Goal: Task Accomplishment & Management: Use online tool/utility

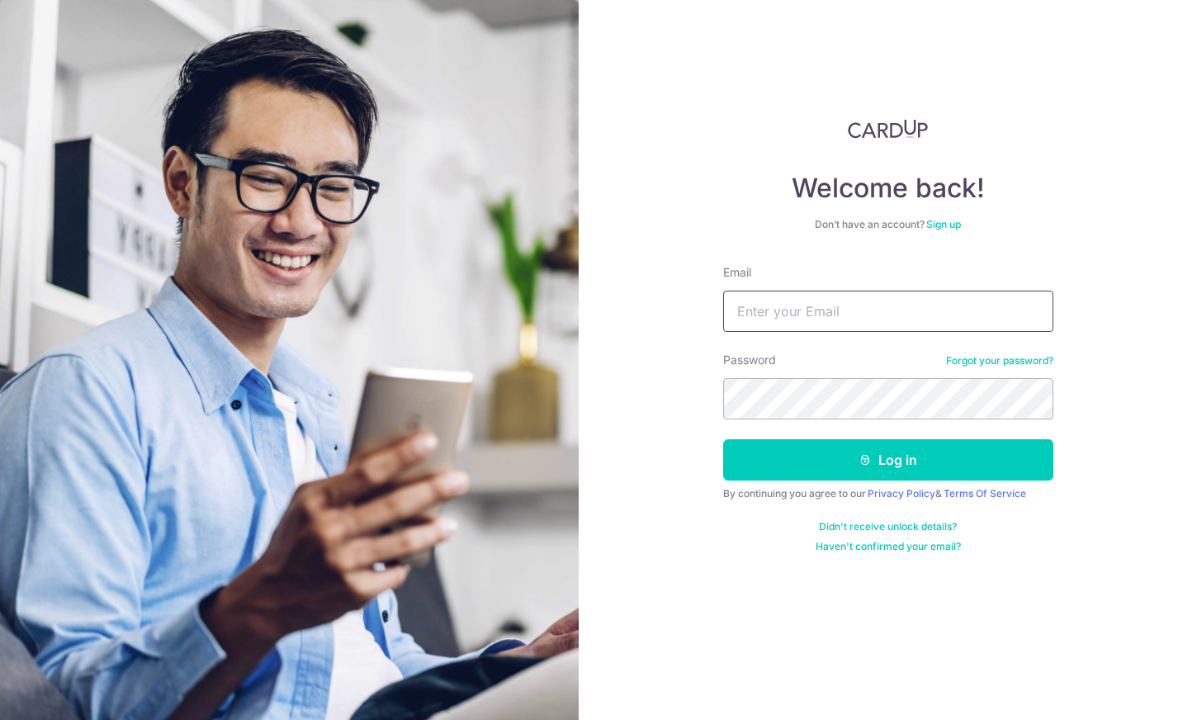
click at [811, 313] on input "Email" at bounding box center [888, 311] width 330 height 41
type input "[EMAIL_ADDRESS][DOMAIN_NAME]"
click at [888, 460] on button "Log in" at bounding box center [888, 459] width 330 height 41
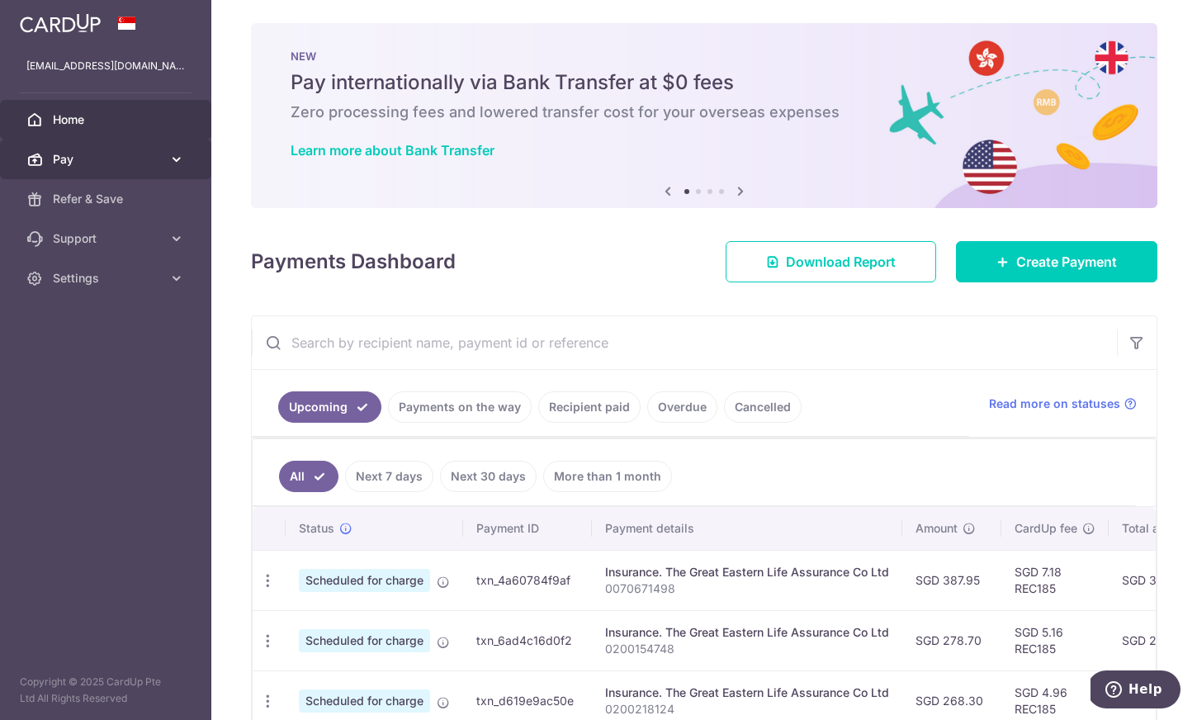
click at [90, 159] on span "Pay" at bounding box center [107, 159] width 109 height 17
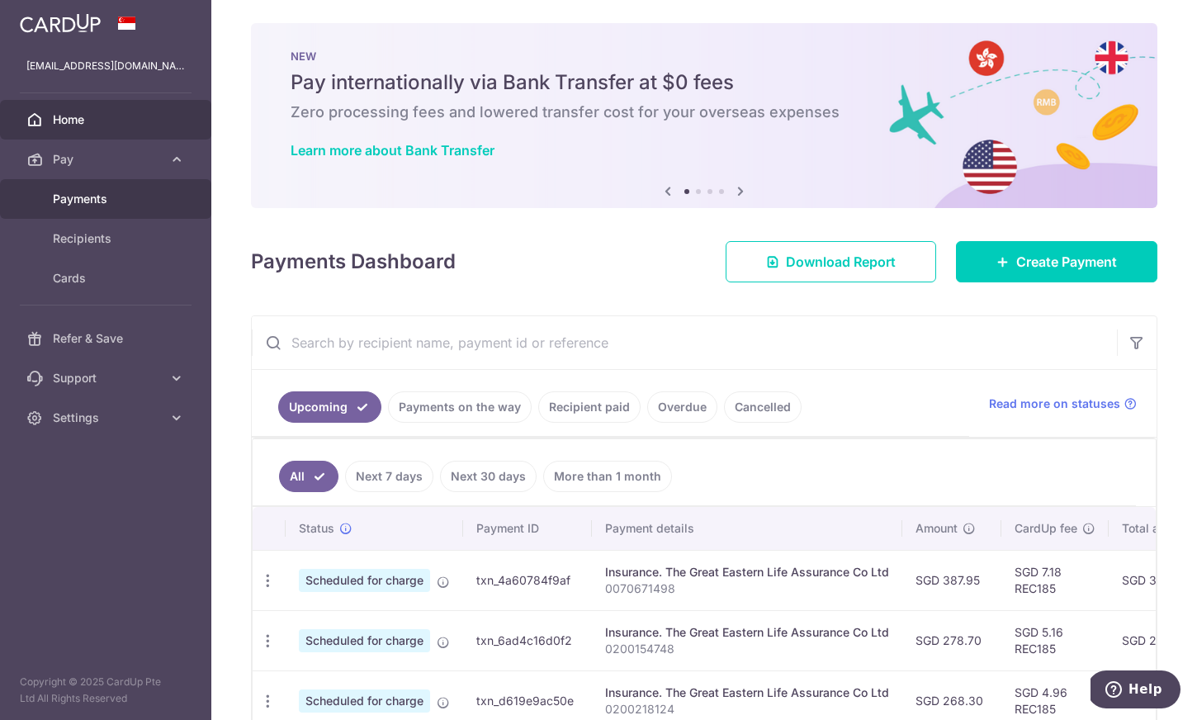
click at [95, 196] on span "Payments" at bounding box center [107, 199] width 109 height 17
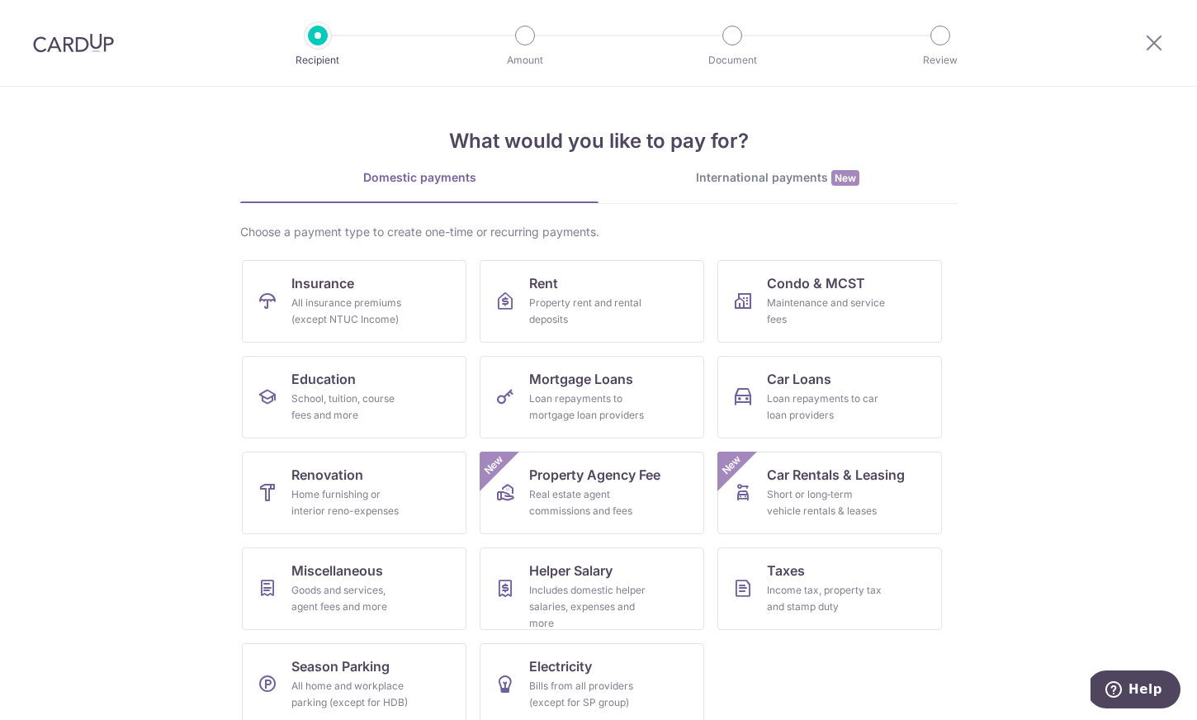
scroll to position [19, 0]
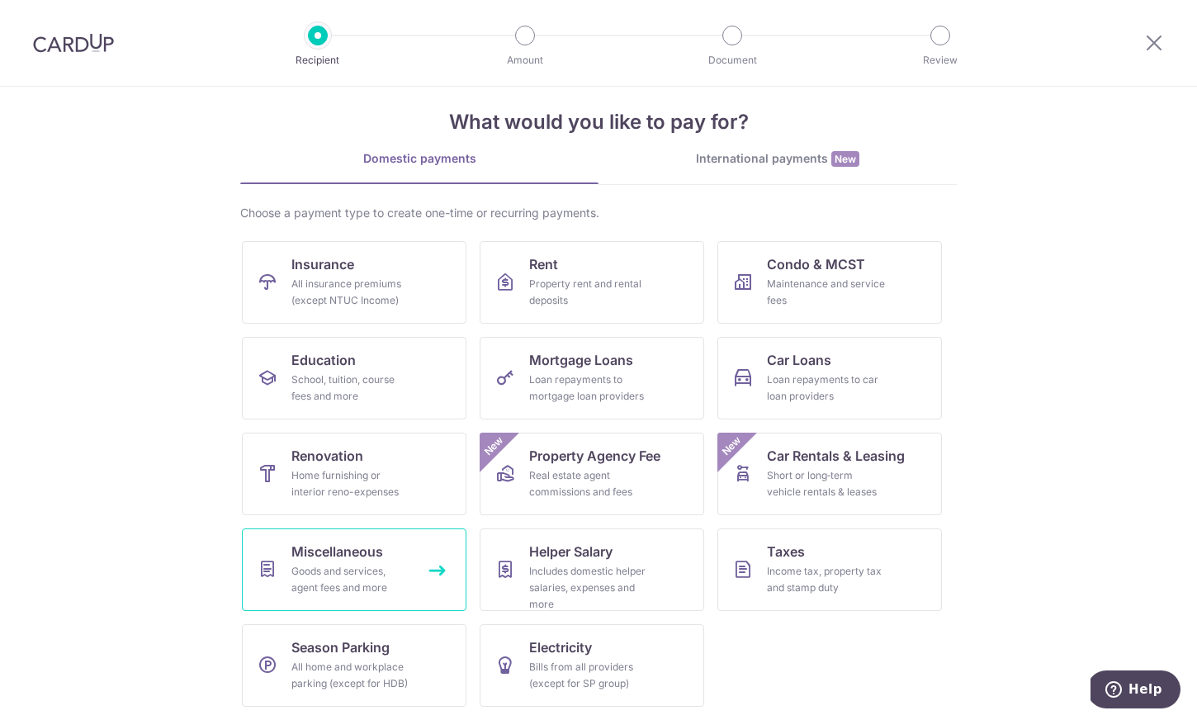
click at [324, 553] on span "Miscellaneous" at bounding box center [337, 552] width 92 height 20
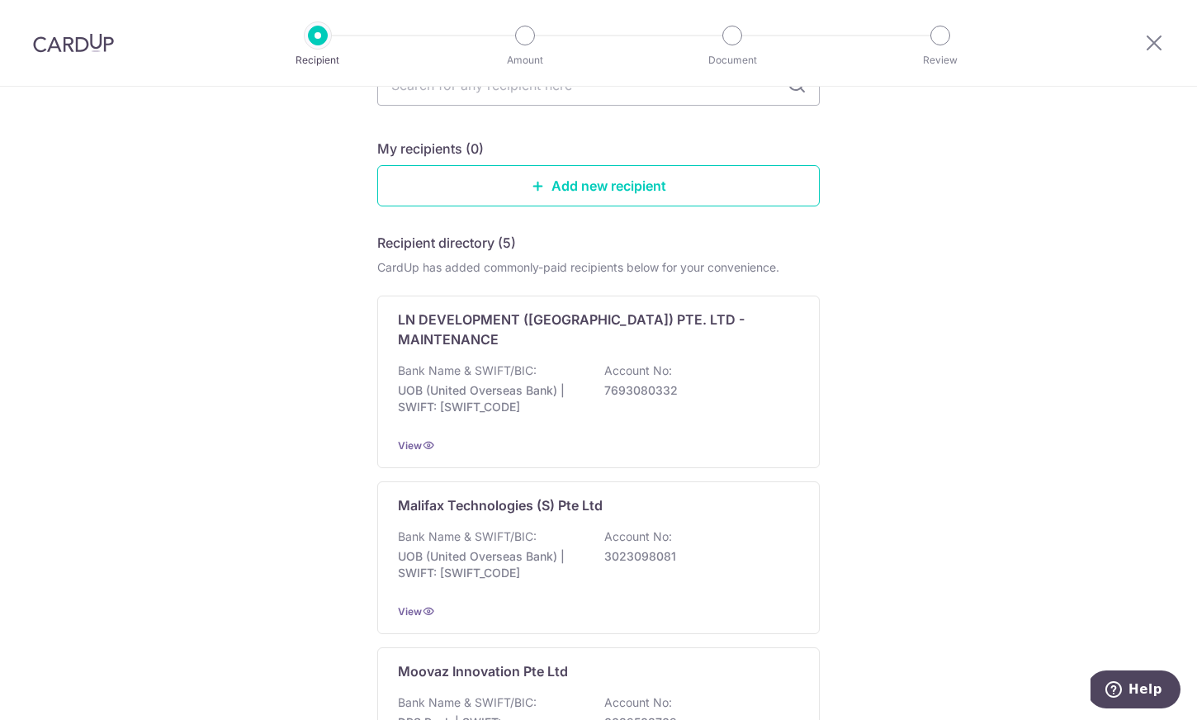
scroll to position [27, 0]
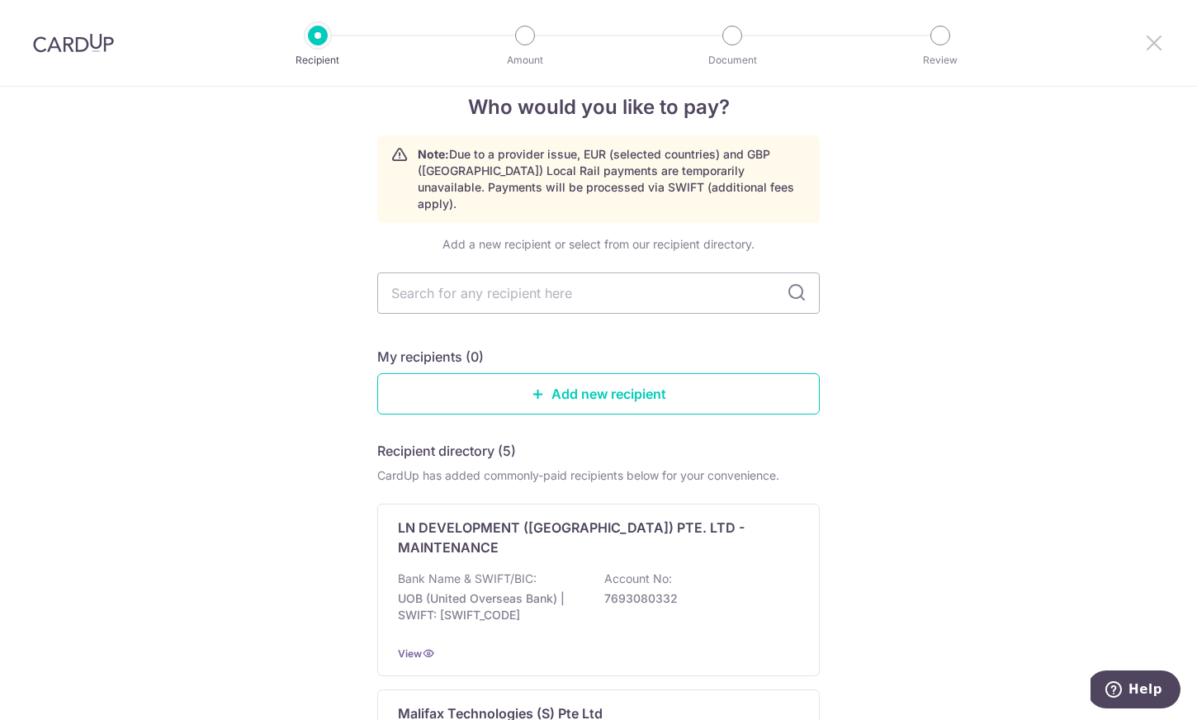
click at [1152, 46] on icon at bounding box center [1154, 42] width 20 height 21
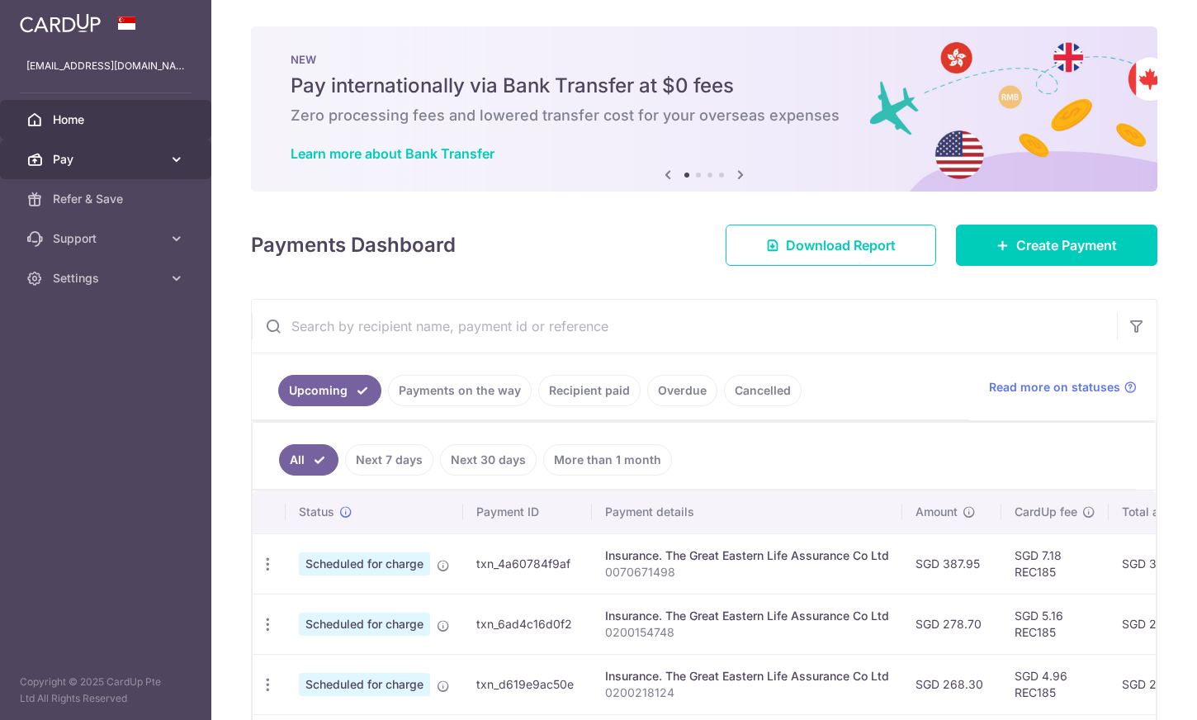
click at [80, 158] on span "Pay" at bounding box center [107, 159] width 109 height 17
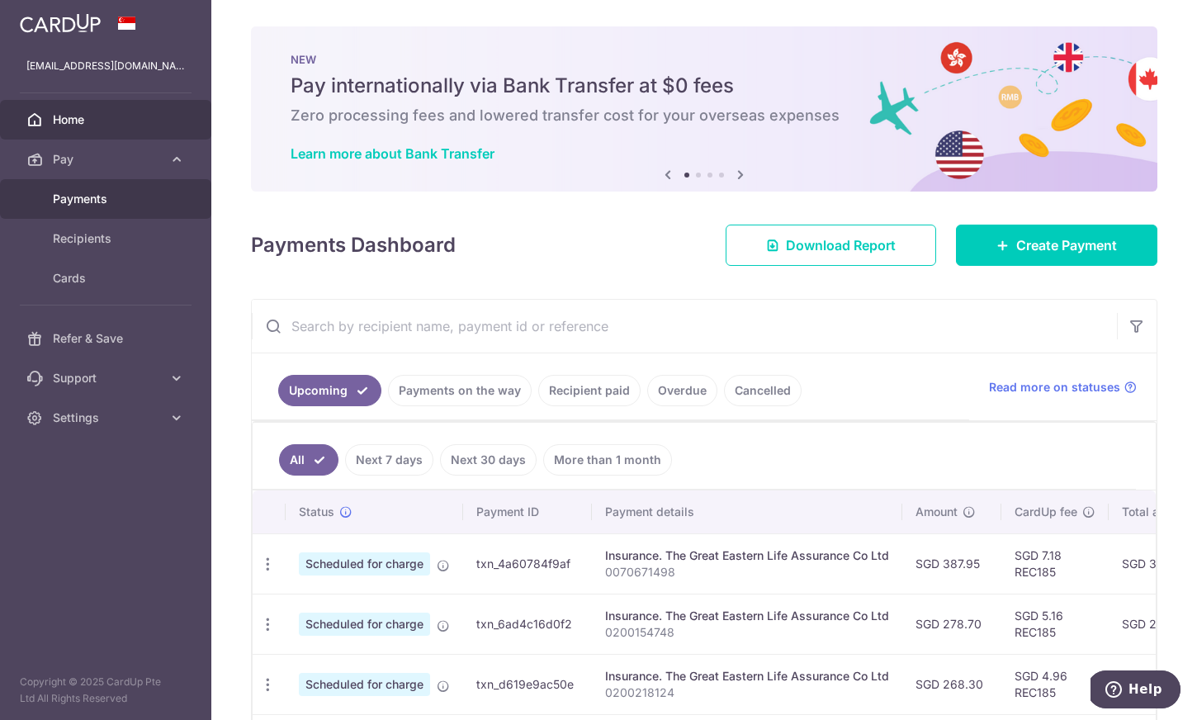
click at [85, 204] on span "Payments" at bounding box center [107, 199] width 109 height 17
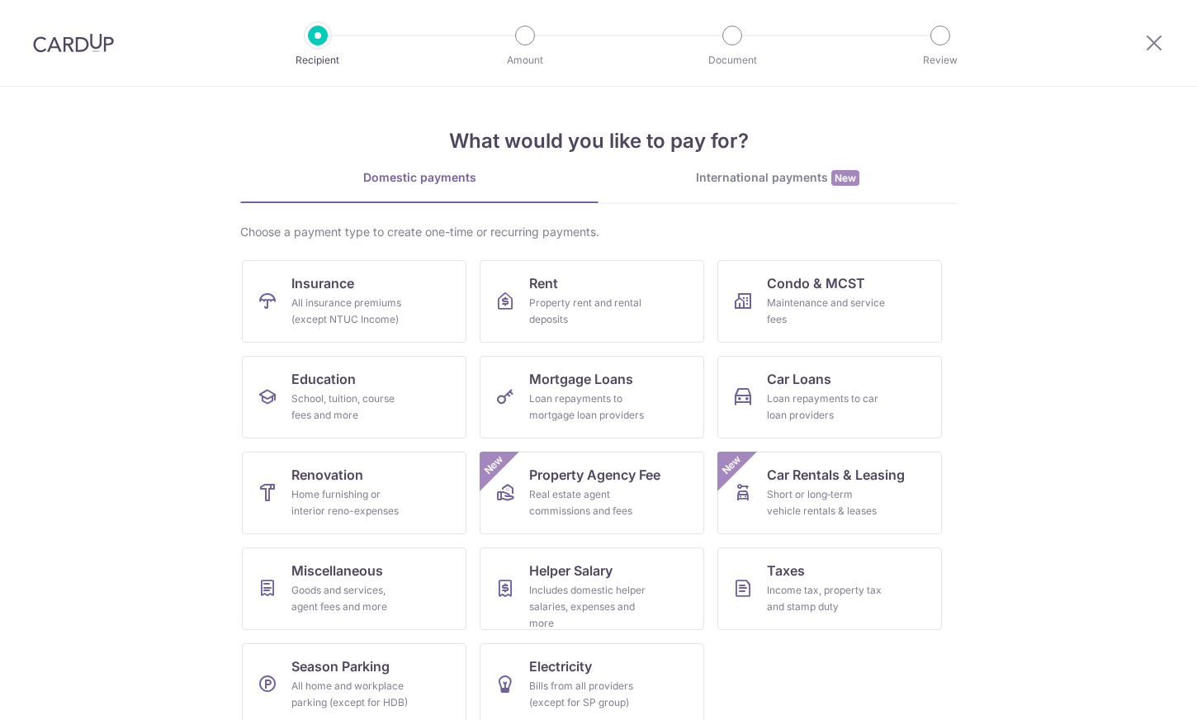
scroll to position [19, 0]
